Goal: Information Seeking & Learning: Learn about a topic

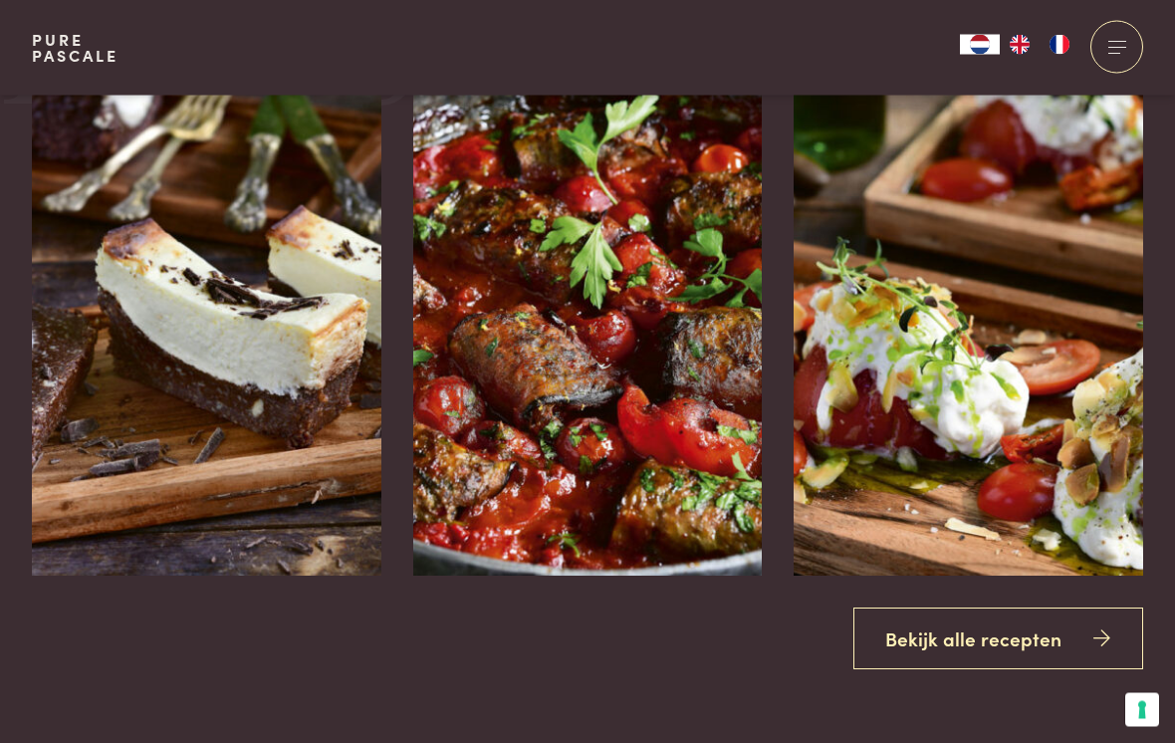
scroll to position [2229, 0]
click at [1099, 653] on icon at bounding box center [1102, 639] width 17 height 29
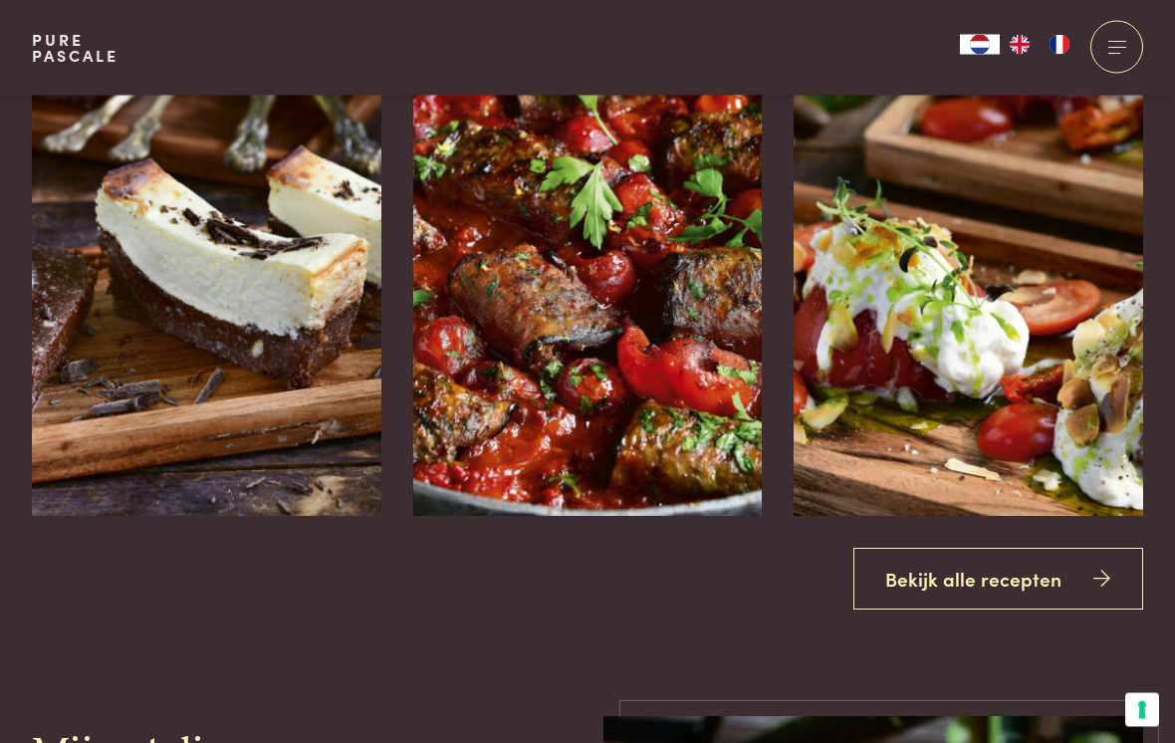
scroll to position [2289, 0]
click at [369, 383] on img at bounding box center [207, 217] width 350 height 598
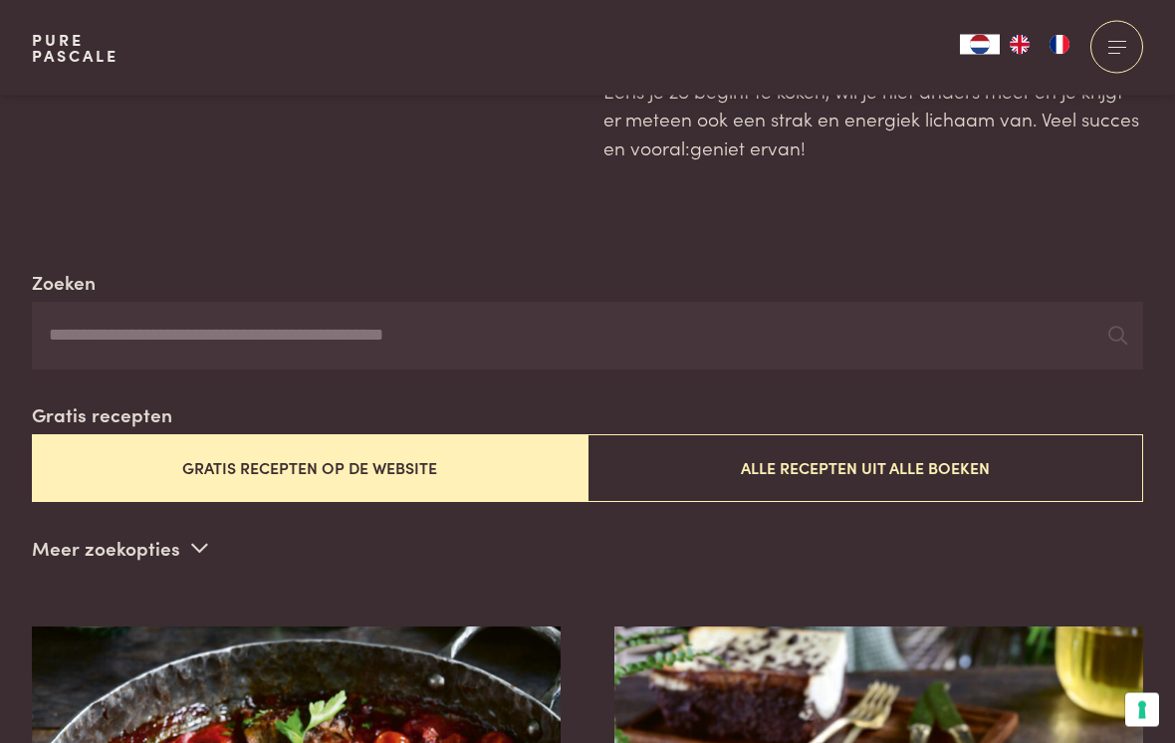
scroll to position [220, 0]
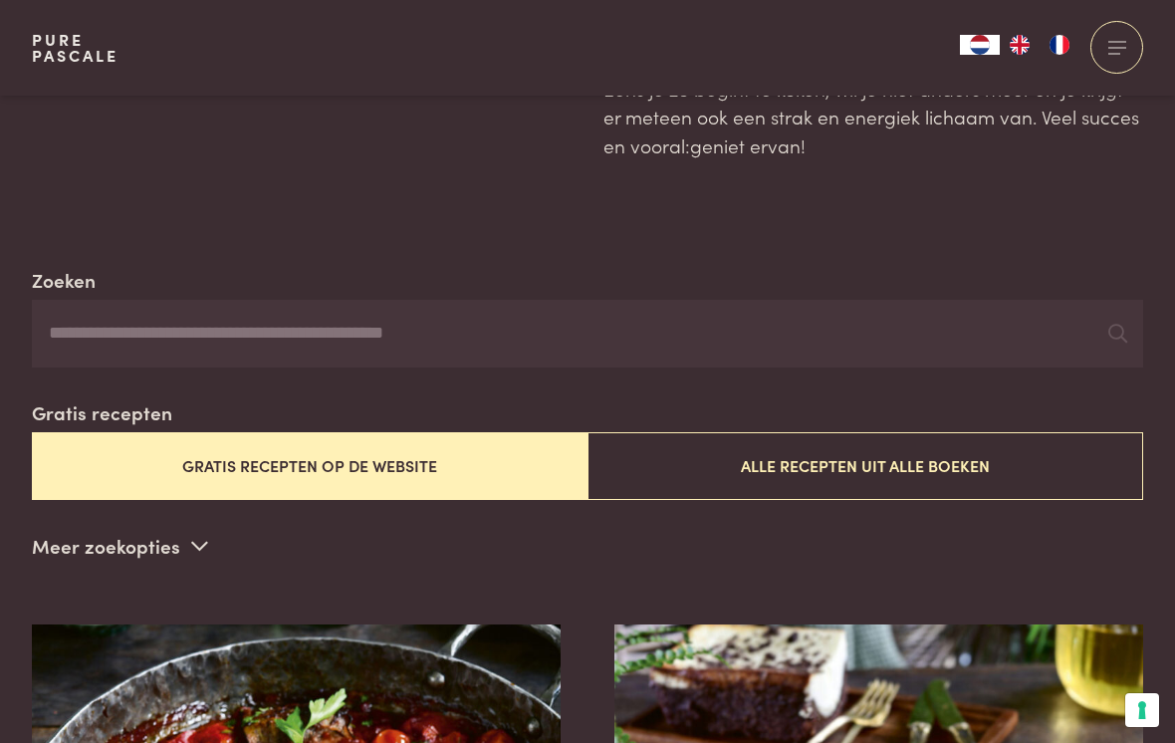
click at [348, 329] on input "Zoeken" at bounding box center [588, 334] width 1112 height 68
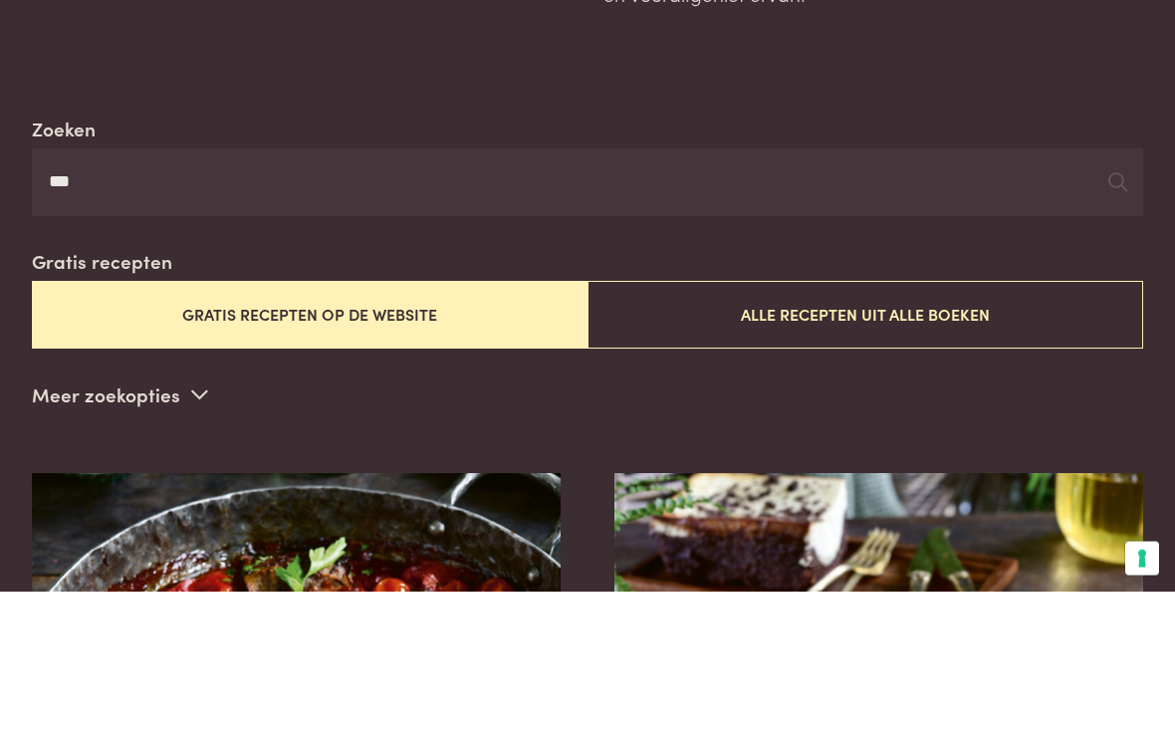
type input "***"
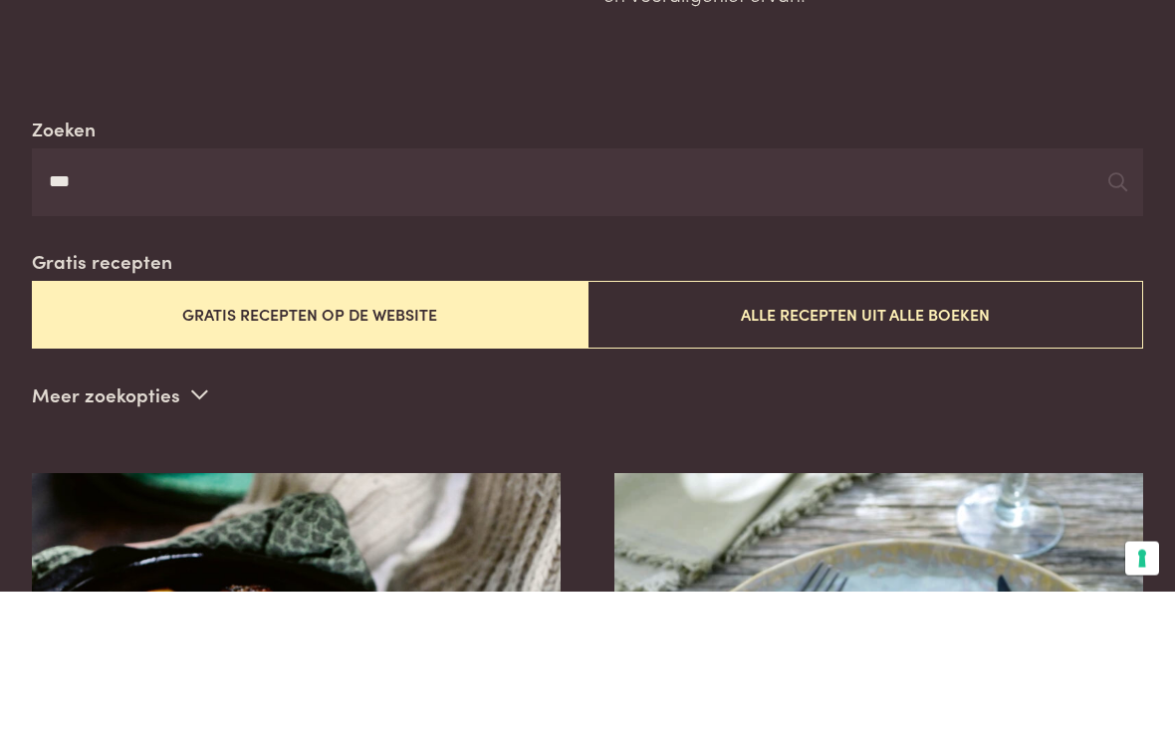
click at [1123, 325] on icon at bounding box center [1118, 334] width 19 height 19
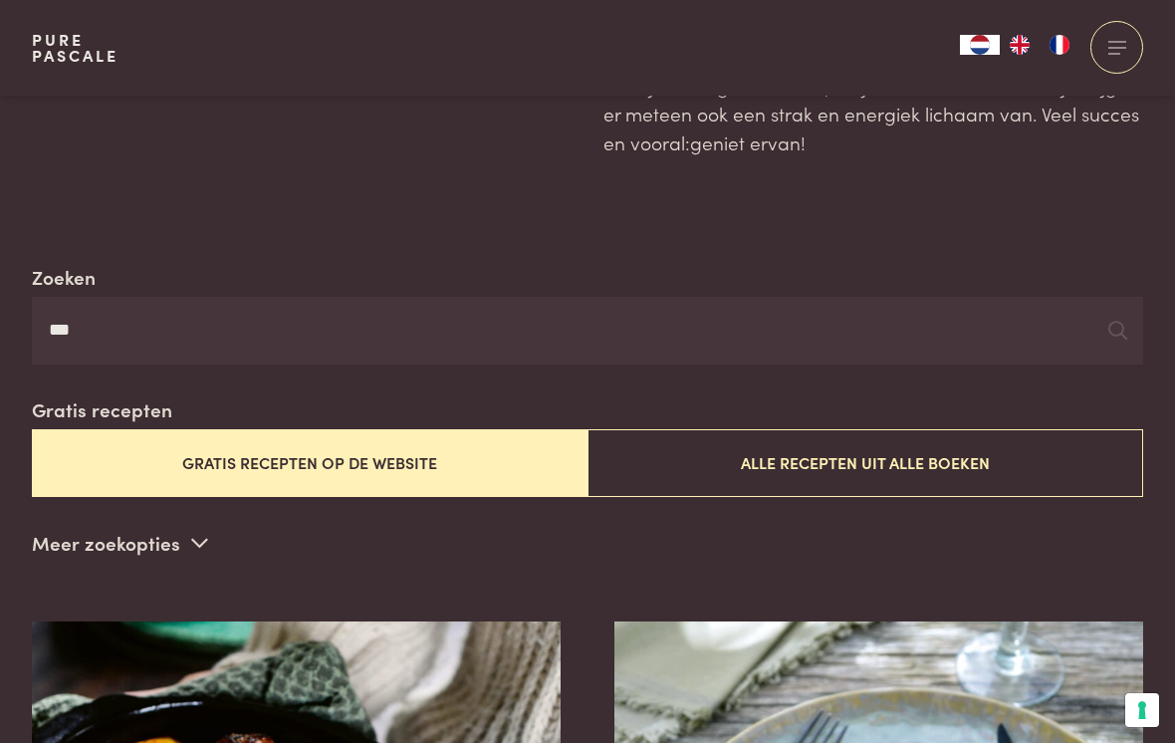
scroll to position [225, 0]
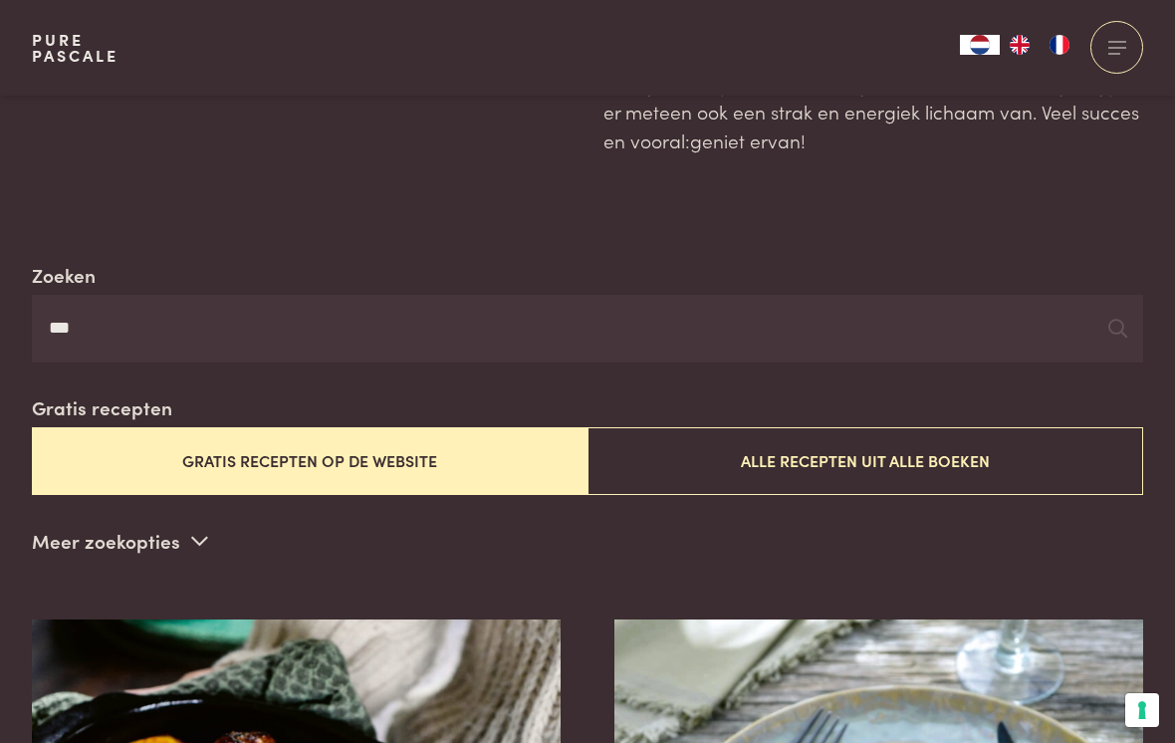
click at [896, 449] on button "Alle recepten uit alle boeken" at bounding box center [866, 460] width 556 height 67
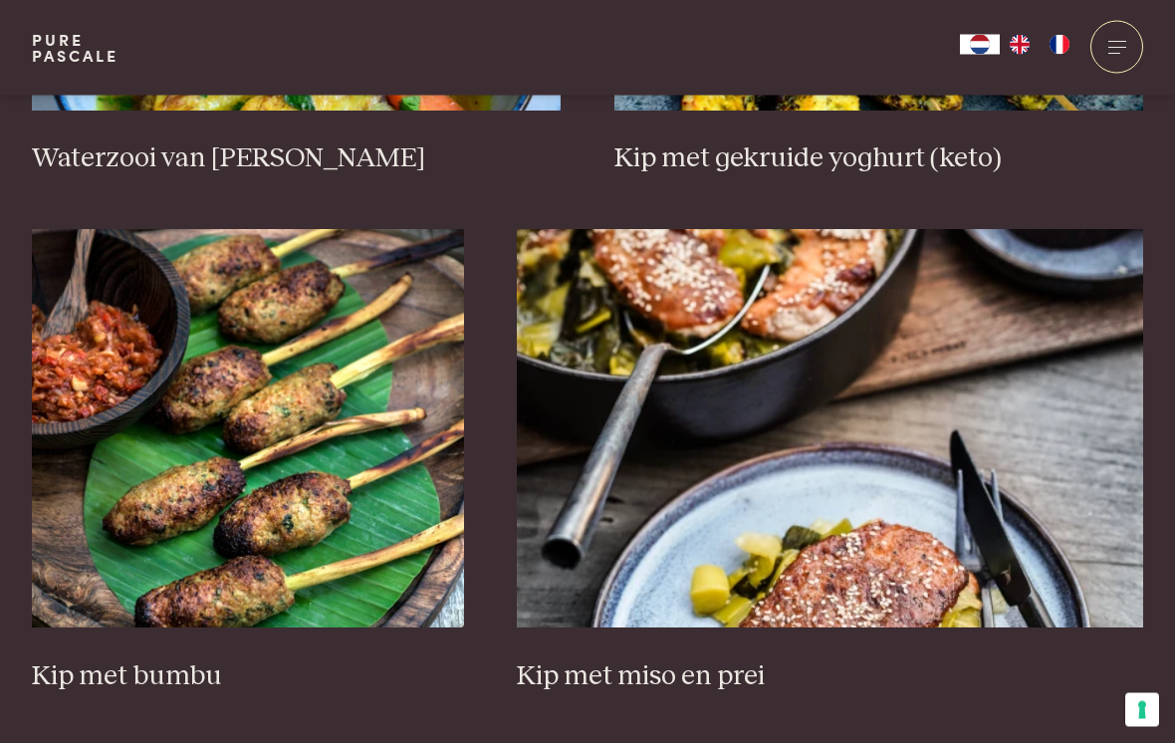
scroll to position [2823, 0]
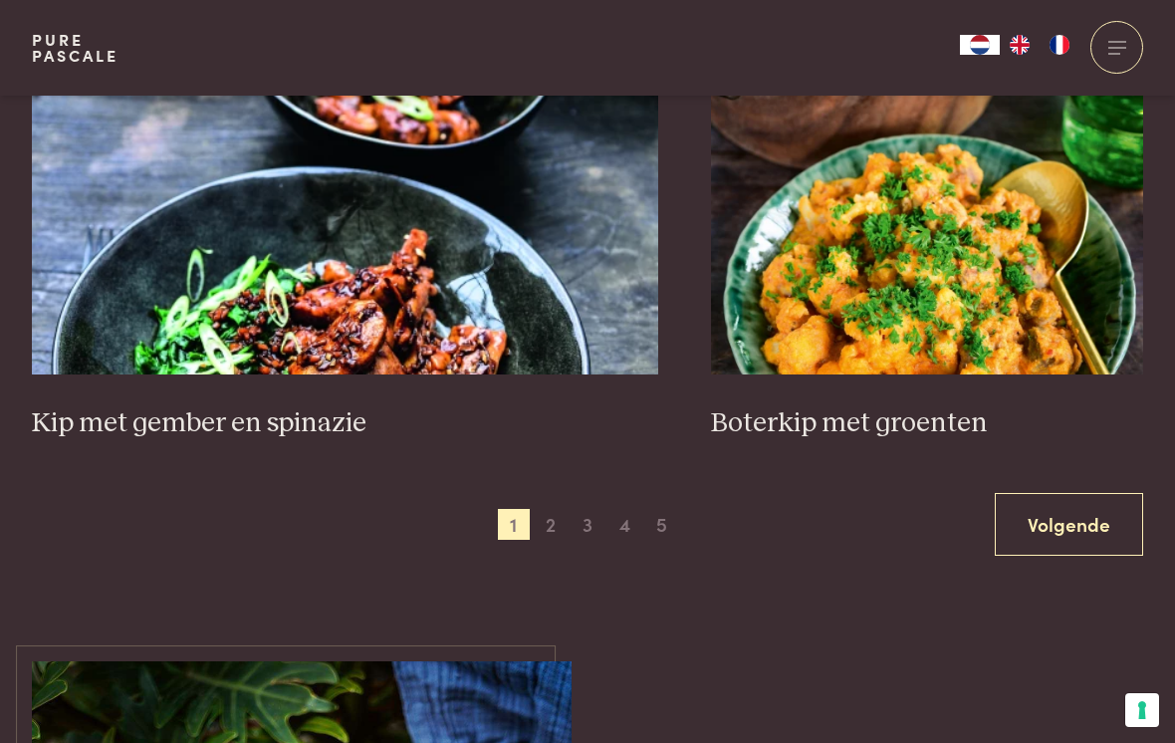
click at [1080, 513] on link "Volgende" at bounding box center [1069, 524] width 148 height 63
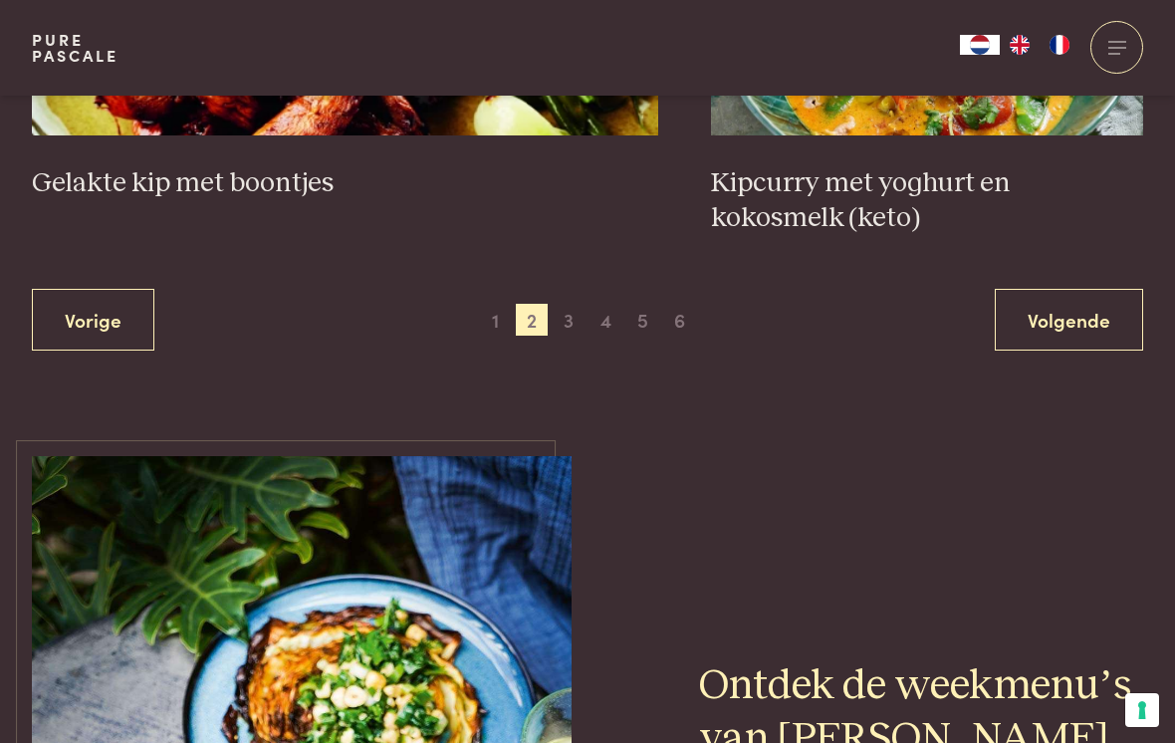
click at [1091, 306] on link "Volgende" at bounding box center [1069, 320] width 148 height 63
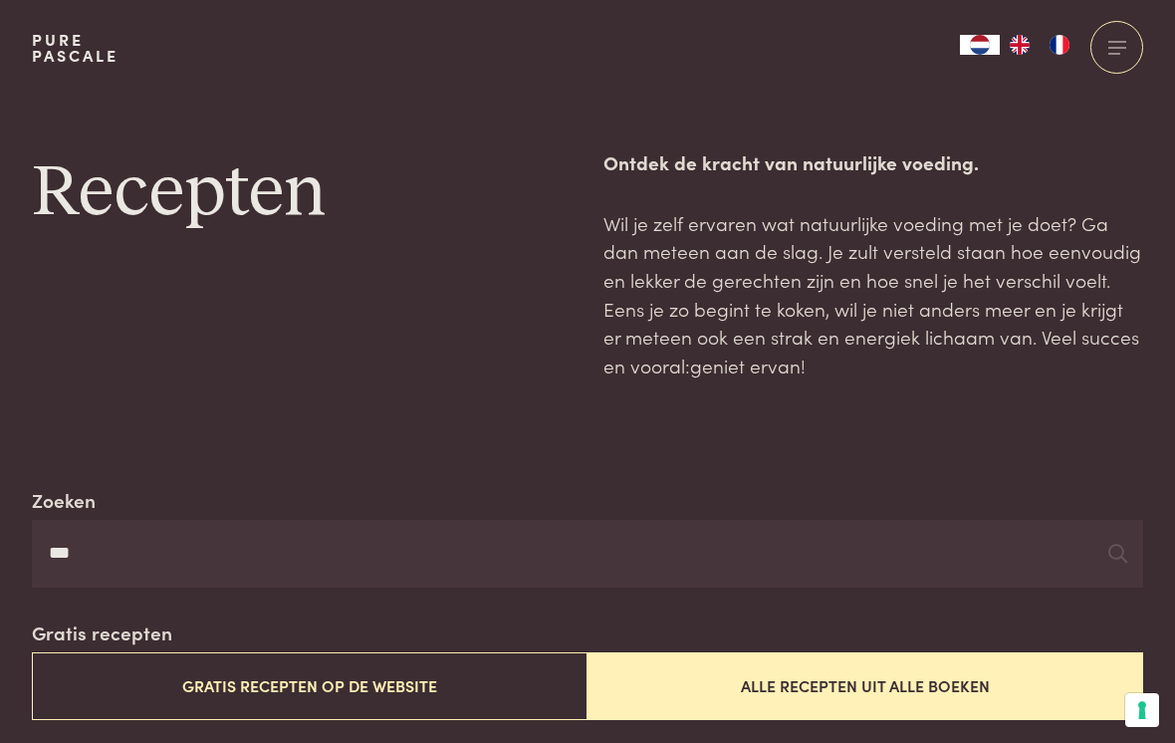
scroll to position [3199, 0]
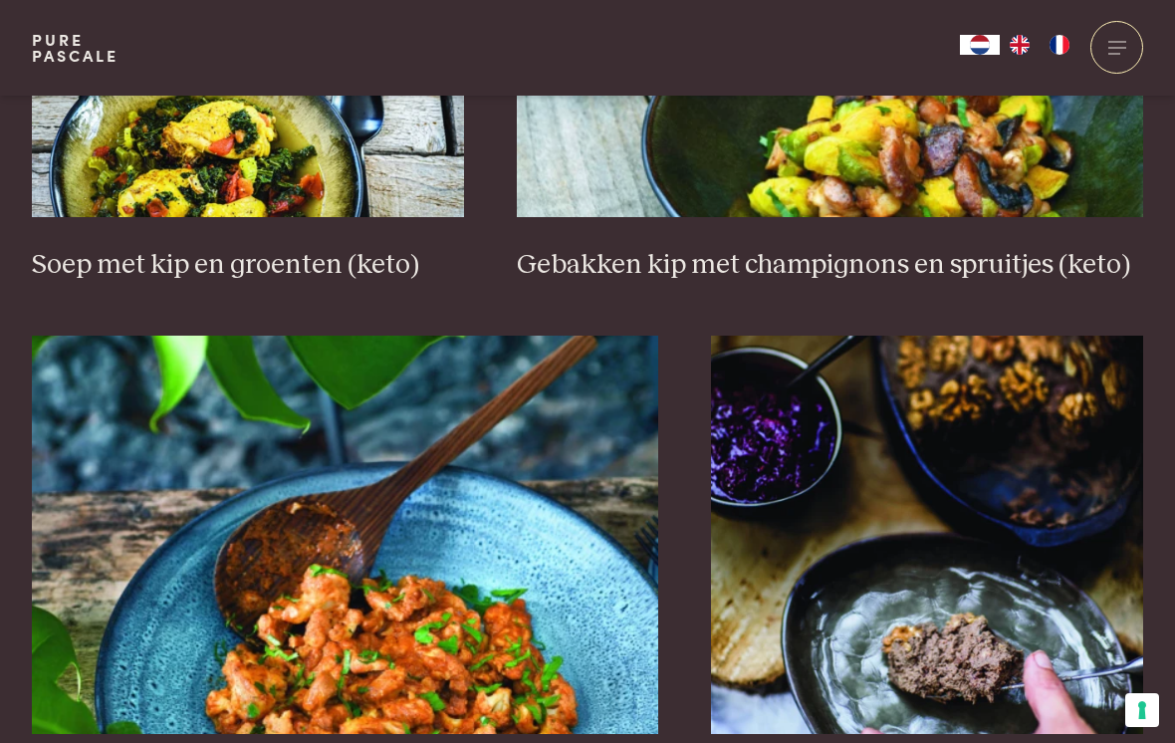
scroll to position [2992, 0]
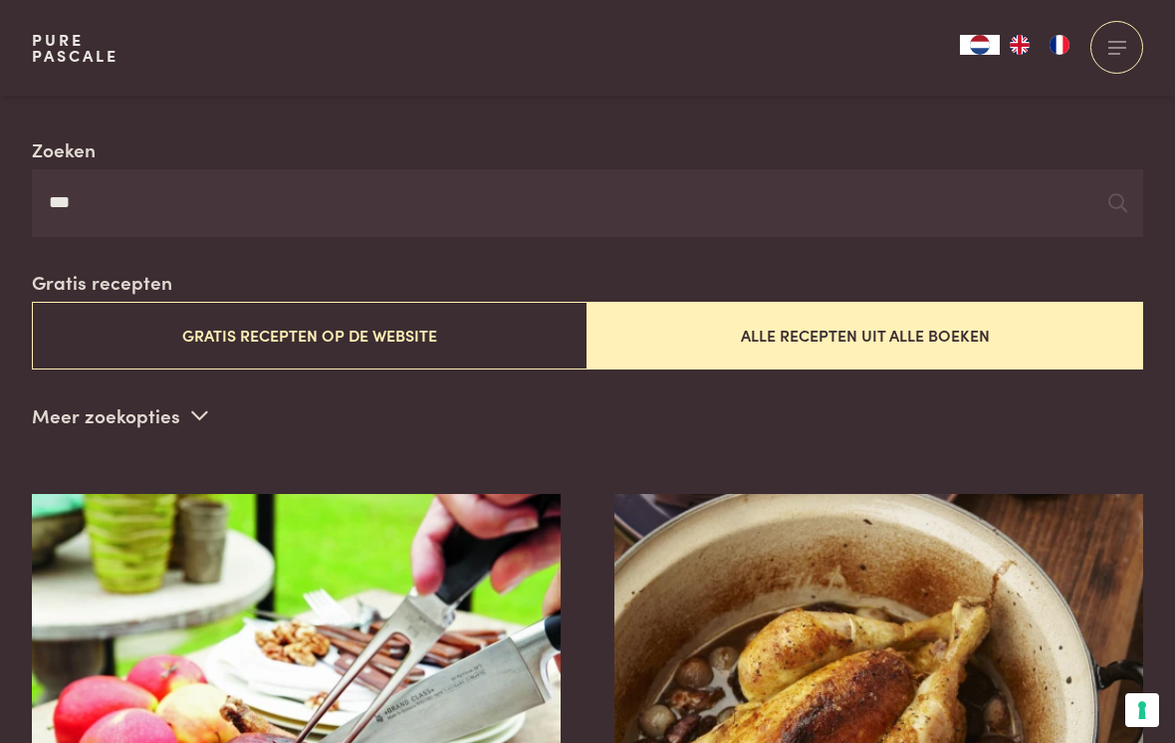
scroll to position [402, 0]
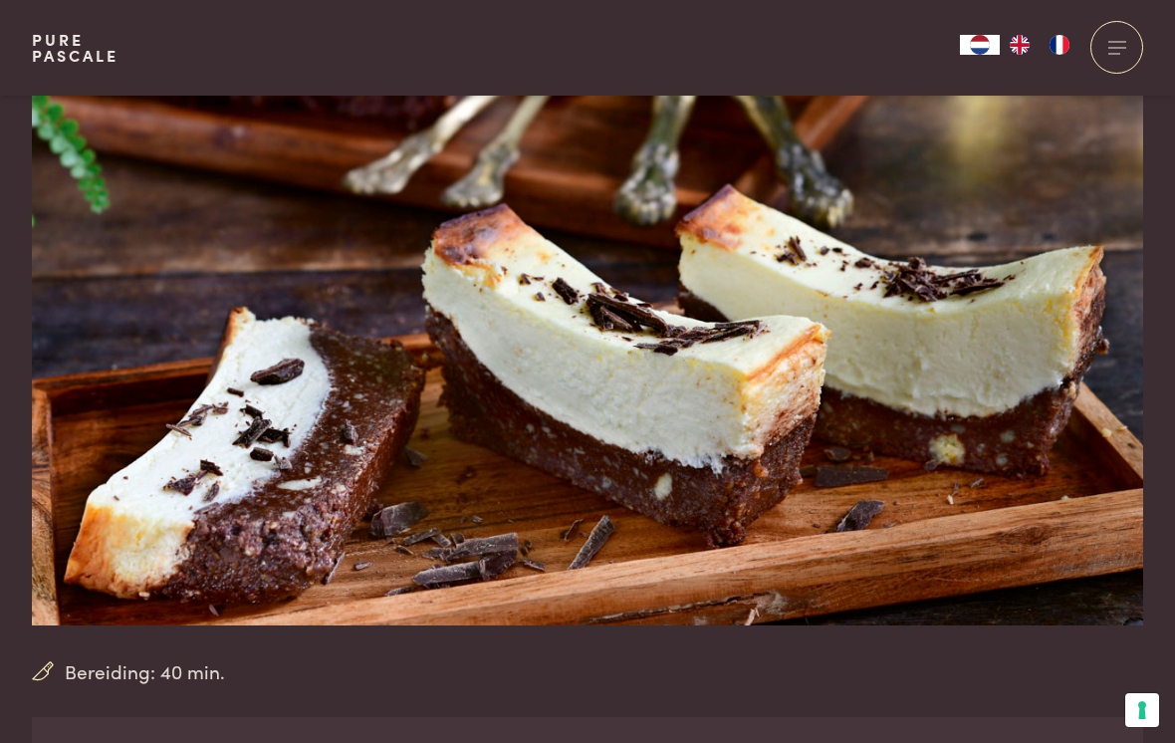
scroll to position [136, 0]
